Goal: Task Accomplishment & Management: Use online tool/utility

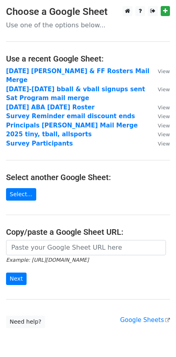
click at [68, 71] on strong "[DATE] [PERSON_NAME] & FF Rosters Mail Merge" at bounding box center [77, 76] width 143 height 17
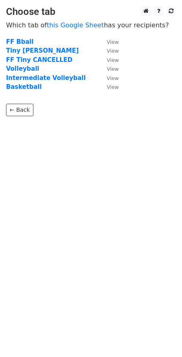
click at [38, 51] on td "Tiny [PERSON_NAME]" at bounding box center [52, 50] width 93 height 9
click at [27, 51] on strong "Tiny [PERSON_NAME]" at bounding box center [42, 50] width 73 height 7
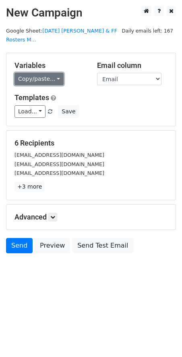
click at [53, 73] on link "Copy/paste..." at bounding box center [38, 79] width 49 height 12
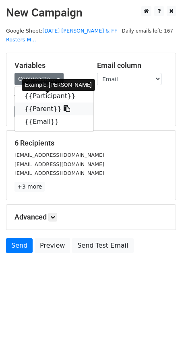
click at [45, 103] on link "{{Parent}}" at bounding box center [54, 109] width 78 height 13
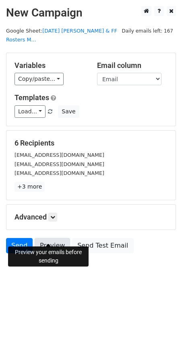
click at [47, 239] on link "Preview" at bounding box center [52, 245] width 35 height 15
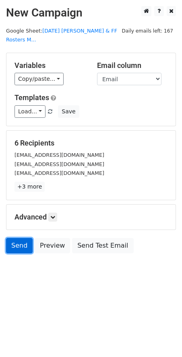
click at [23, 238] on link "Send" at bounding box center [19, 245] width 27 height 15
